Goal: Task Accomplishment & Management: Manage account settings

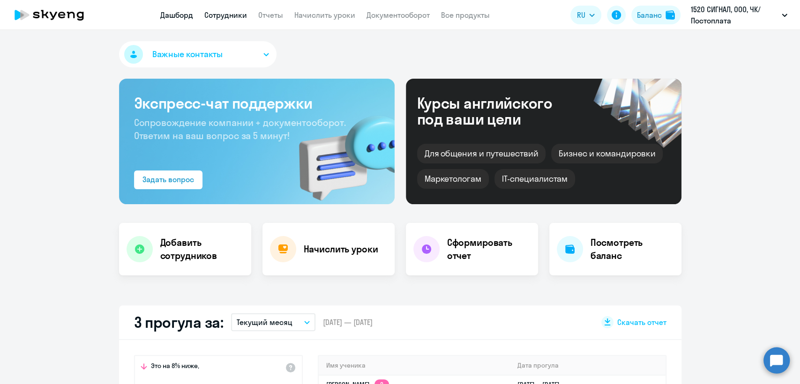
click at [234, 20] on link "Сотрудники" at bounding box center [225, 14] width 43 height 9
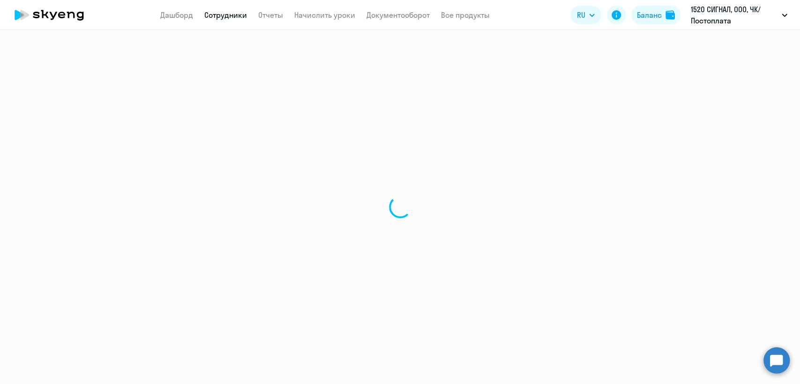
select select "30"
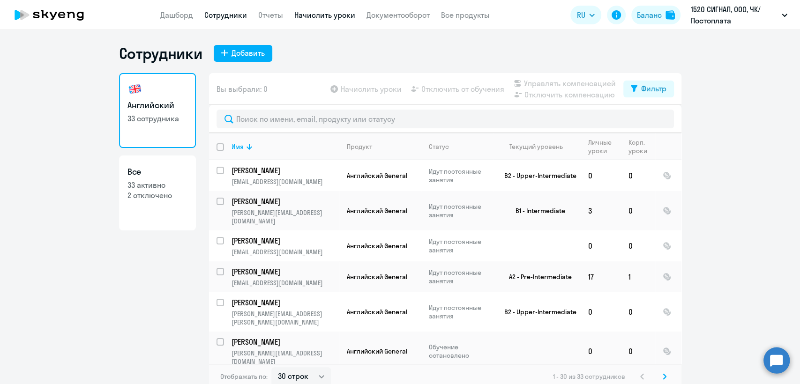
click at [328, 13] on link "Начислить уроки" at bounding box center [324, 14] width 61 height 9
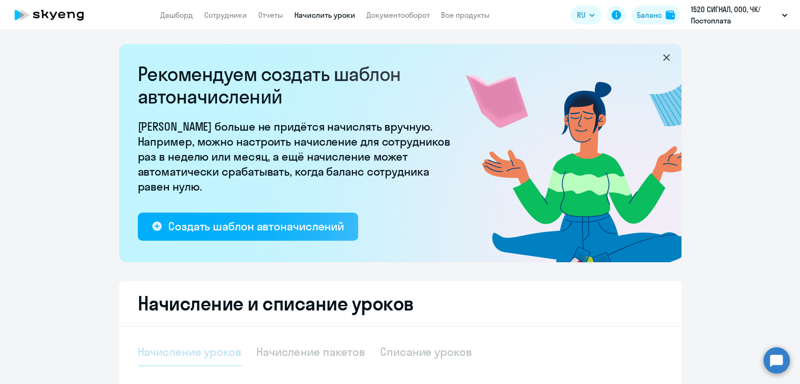
select select "10"
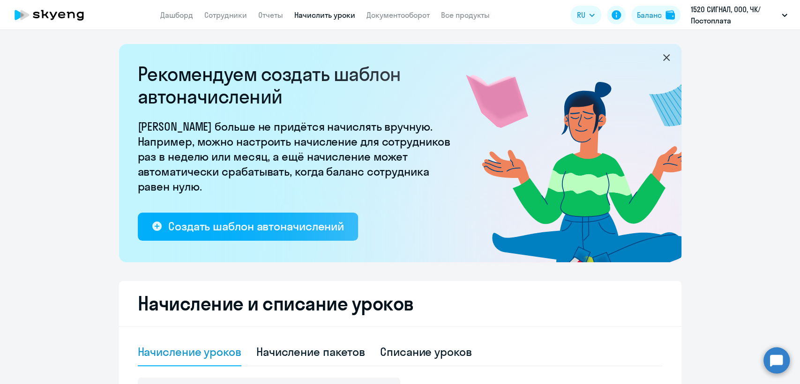
click at [219, 22] on app-header "Дашборд Сотрудники Отчеты Начислить уроки Документооборот Все продукты Дашборд …" at bounding box center [400, 15] width 800 height 30
click at [223, 17] on link "Сотрудники" at bounding box center [225, 14] width 43 height 9
select select "30"
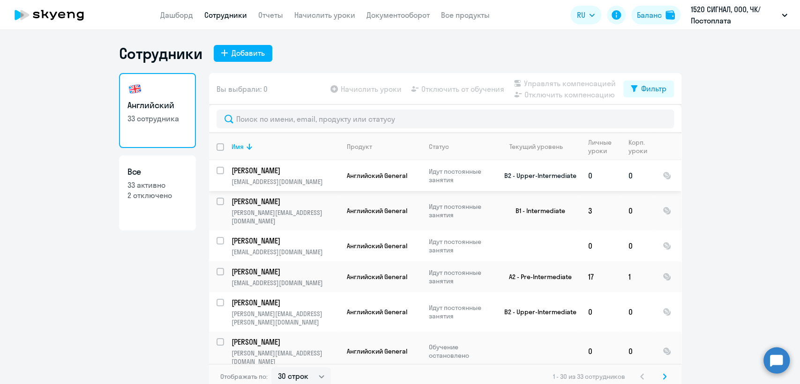
click at [217, 170] on input "select row 38924251" at bounding box center [226, 176] width 19 height 19
checkbox input "true"
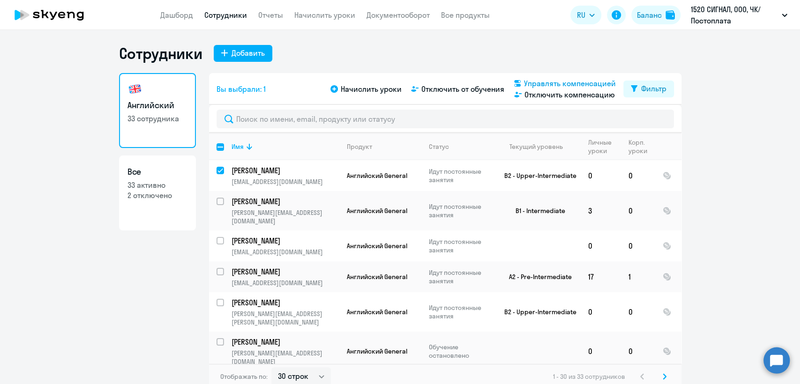
click at [601, 83] on span "Управлять компенсацией" at bounding box center [570, 83] width 92 height 11
select select "MONTHLY"
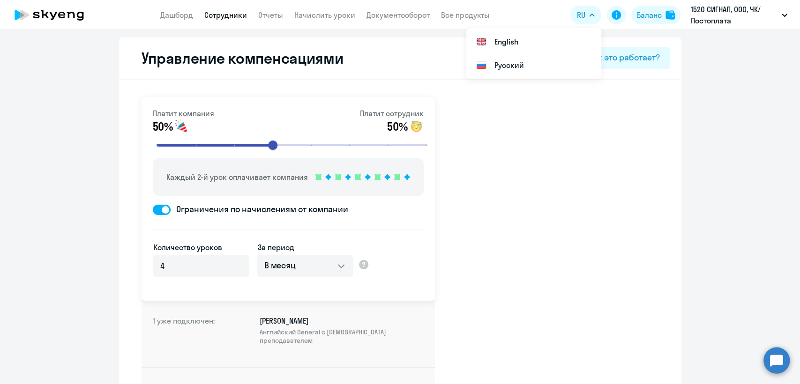
click at [233, 16] on link "Сотрудники" at bounding box center [225, 14] width 43 height 9
select select "30"
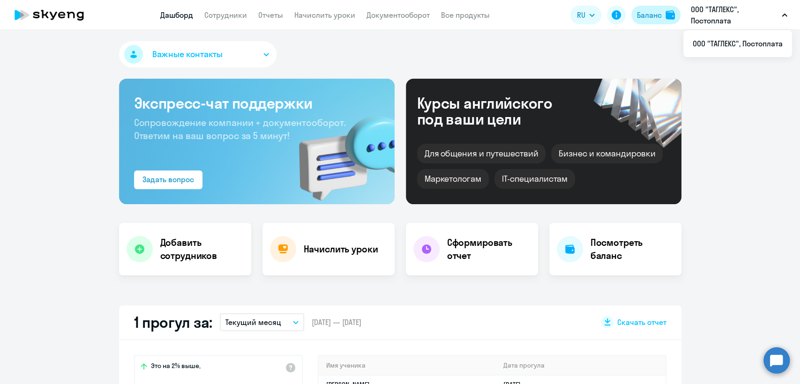
click at [671, 11] on img at bounding box center [670, 14] width 9 height 9
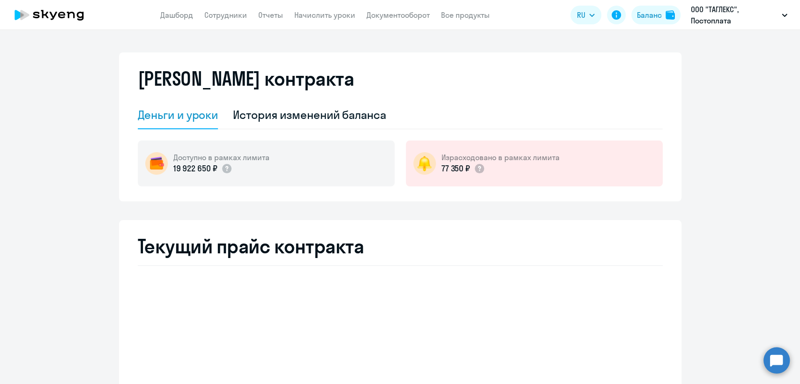
select select "english_adult_not_native_speaker"
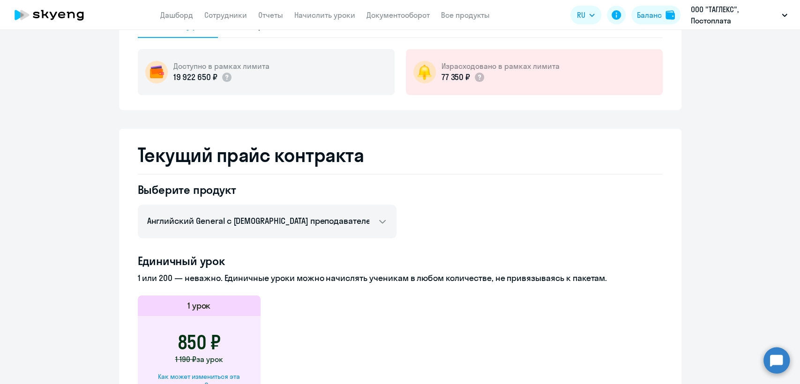
scroll to position [208, 0]
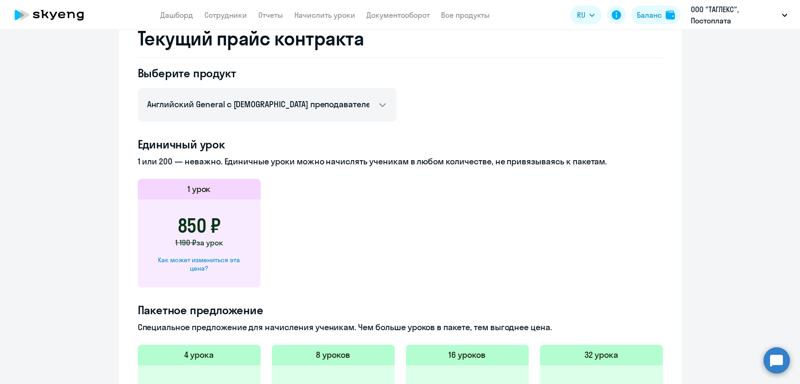
click at [219, 263] on div "Как может измениться эта цена?" at bounding box center [199, 264] width 93 height 17
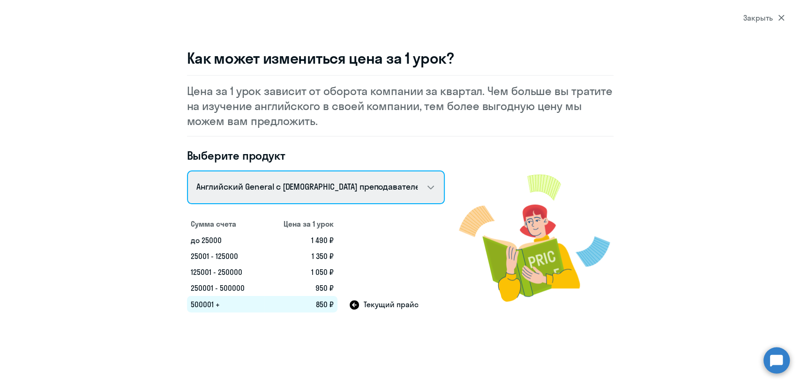
click at [296, 188] on select "Английский General с [DEMOGRAPHIC_DATA] преподавателем Английский General с [DE…" at bounding box center [316, 188] width 258 height 34
select select "english_adult_not_native_speaker_premium"
click at [187, 171] on select "Английский General с русскоговорящим преподавателем Английский General с англог…" at bounding box center [316, 188] width 258 height 34
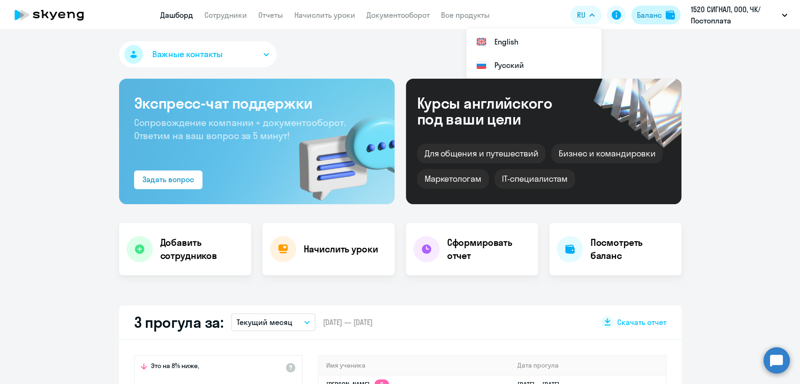
click at [658, 16] on div "Баланс" at bounding box center [649, 14] width 25 height 11
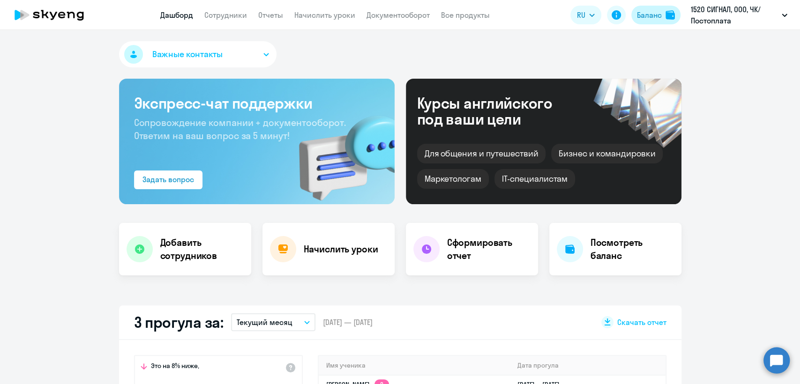
select select "english_adult_not_native_speaker"
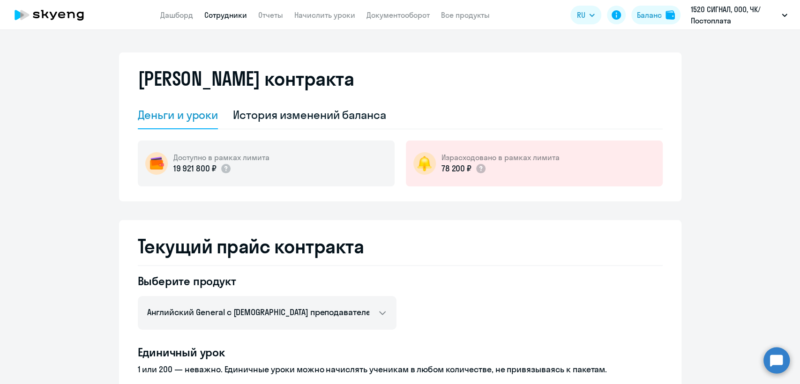
click at [225, 15] on link "Сотрудники" at bounding box center [225, 14] width 43 height 9
select select "30"
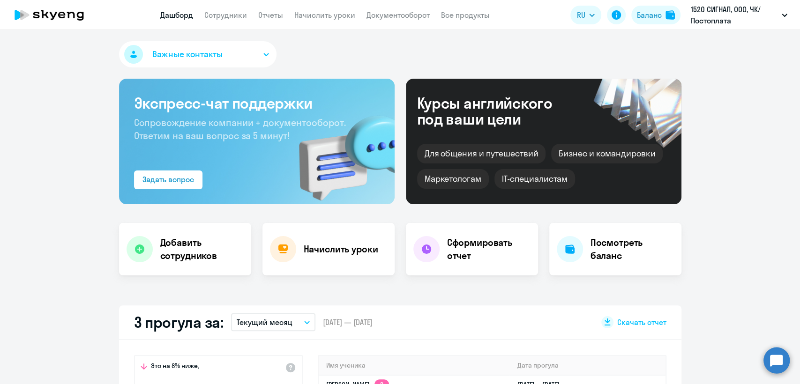
select select "30"
click at [666, 22] on button "Баланс" at bounding box center [656, 15] width 49 height 19
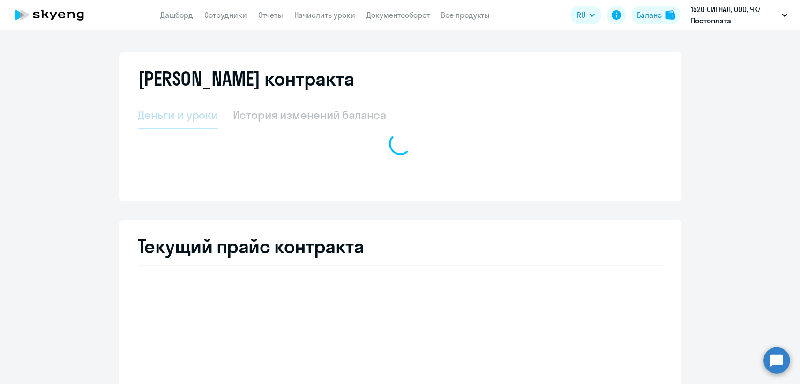
select select "english_adult_not_native_speaker"
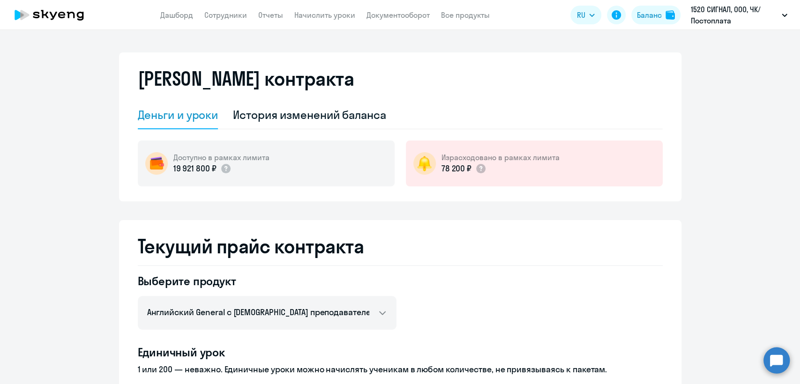
click at [228, 26] on app-header "Дашборд Сотрудники Отчеты Начислить уроки Документооборот Все продукты Дашборд …" at bounding box center [400, 15] width 800 height 30
click at [225, 25] on app-header "Дашборд Сотрудники Отчеты Начислить уроки Документооборот Все продукты Дашборд …" at bounding box center [400, 15] width 800 height 30
click at [233, 13] on link "Сотрудники" at bounding box center [225, 14] width 43 height 9
select select "30"
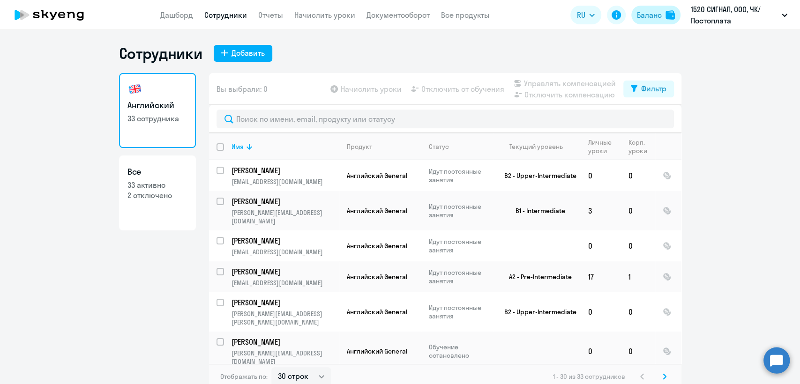
click at [654, 15] on div "Баланс" at bounding box center [649, 14] width 25 height 11
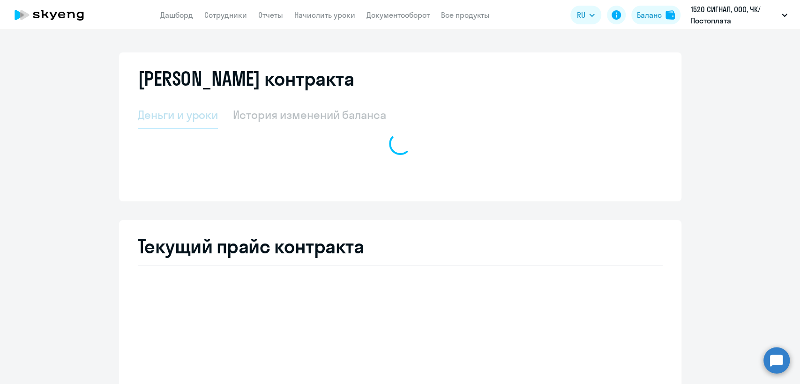
select select "english_adult_not_native_speaker"
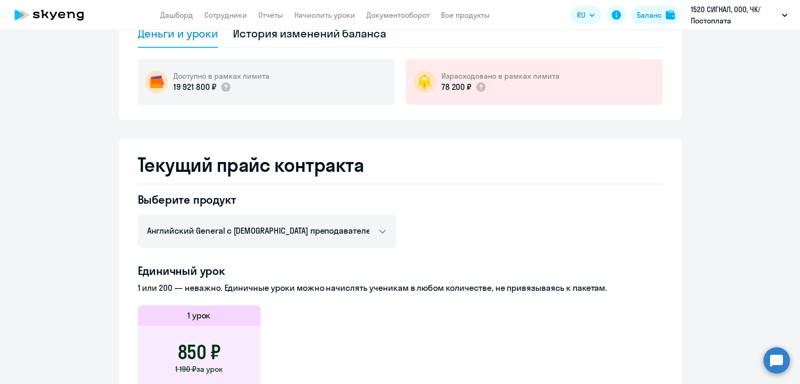
scroll to position [156, 0]
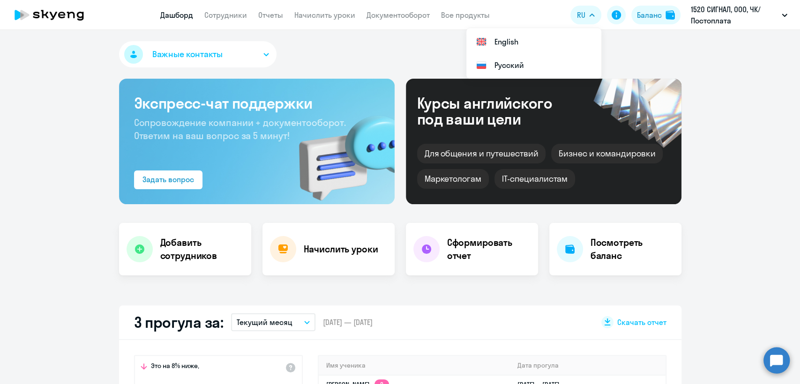
select select "30"
click at [81, 18] on icon at bounding box center [49, 14] width 83 height 23
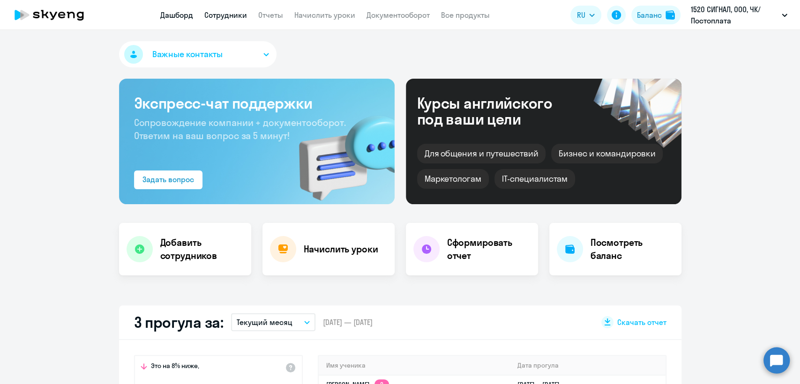
click at [234, 15] on link "Сотрудники" at bounding box center [225, 14] width 43 height 9
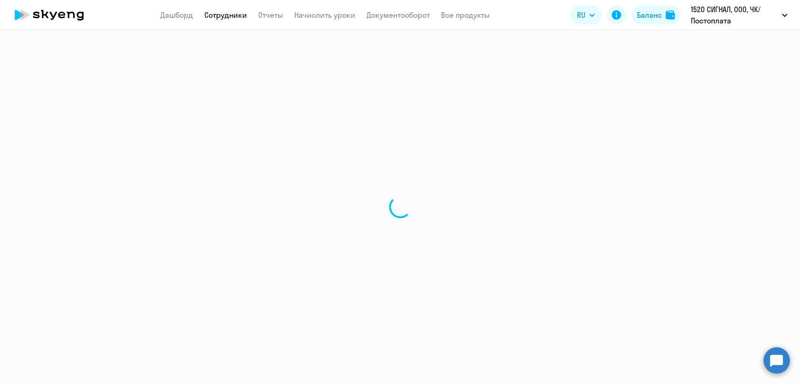
select select "30"
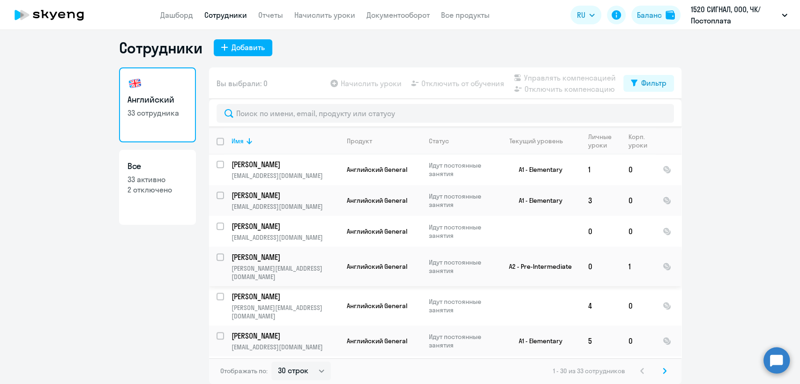
scroll to position [669, 0]
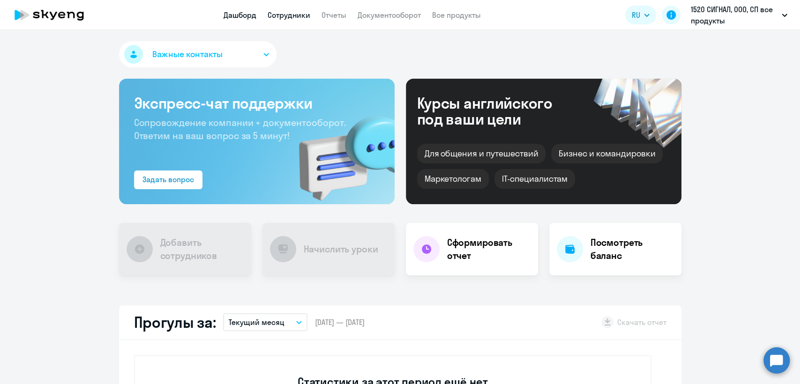
click at [278, 16] on link "Сотрудники" at bounding box center [289, 14] width 43 height 9
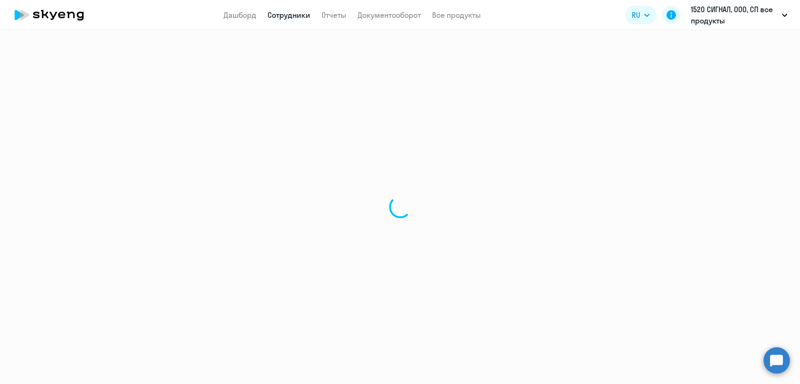
select select "30"
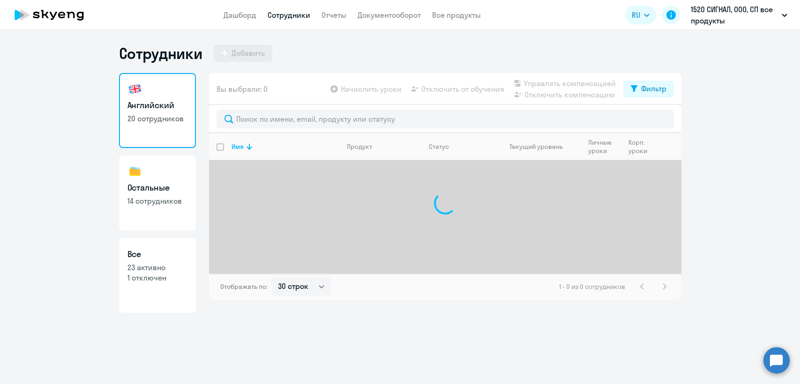
select select "30"
